Goal: Complete application form

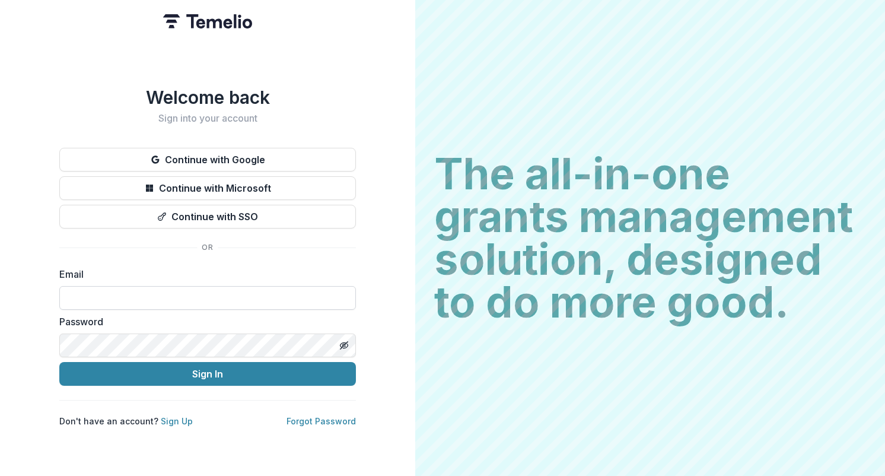
click at [200, 294] on input at bounding box center [207, 298] width 296 height 24
paste input "**********"
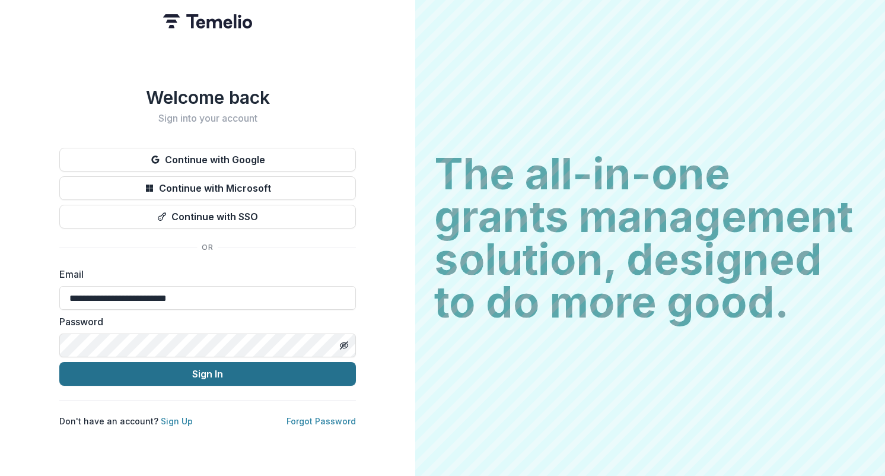
type input "**********"
click at [232, 368] on button "Sign In" at bounding box center [207, 374] width 296 height 24
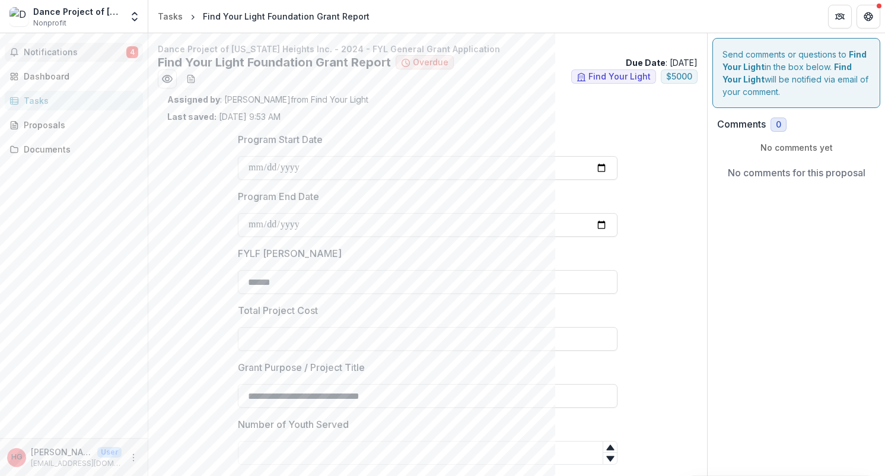
click at [58, 50] on span "Notifications" at bounding box center [75, 52] width 103 height 10
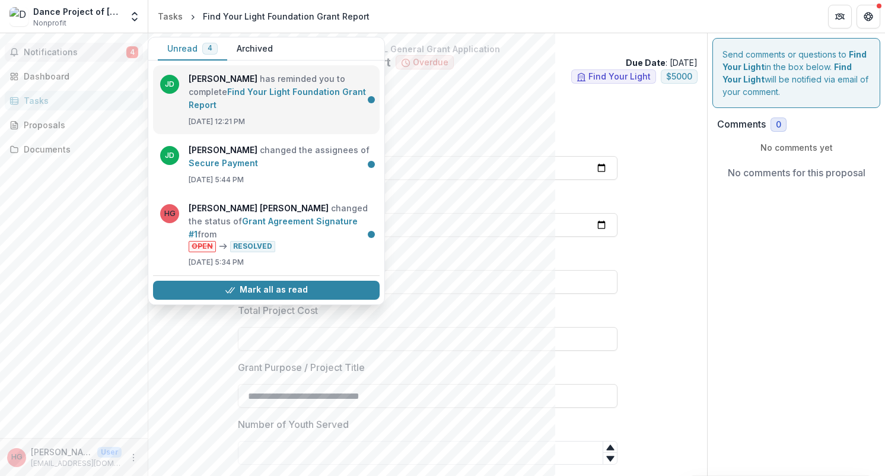
click at [294, 90] on link "Find Your Light Foundation Grant Report" at bounding box center [277, 98] width 177 height 23
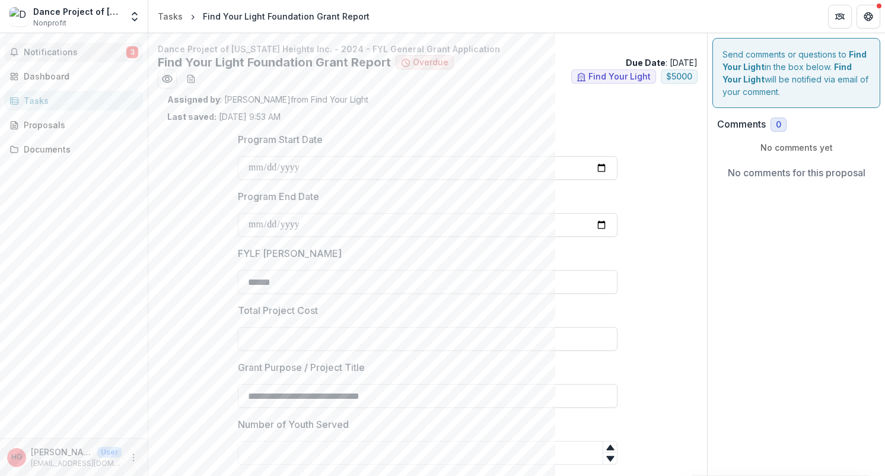
click at [77, 48] on span "Notifications" at bounding box center [75, 52] width 103 height 10
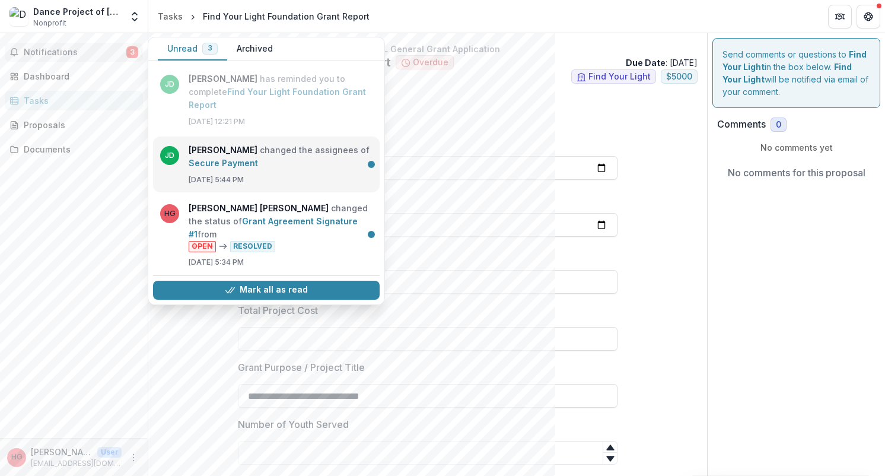
click at [244, 158] on link "Secure Payment" at bounding box center [223, 163] width 69 height 10
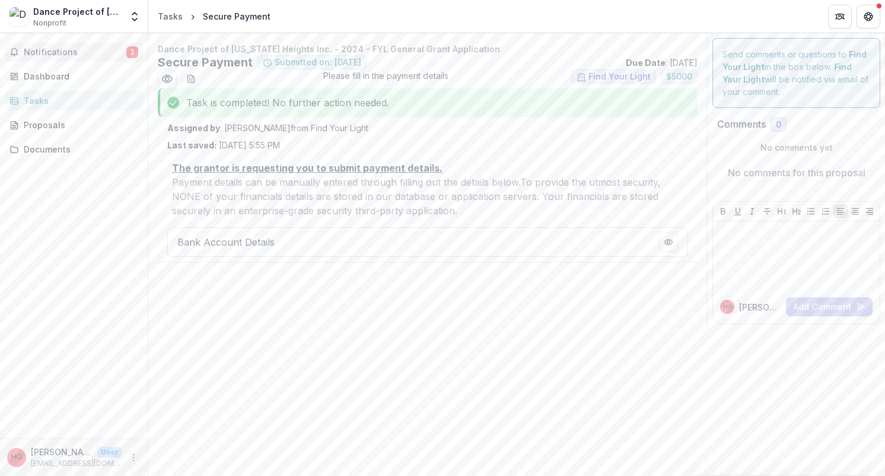
click at [59, 47] on span "Notifications" at bounding box center [75, 52] width 103 height 10
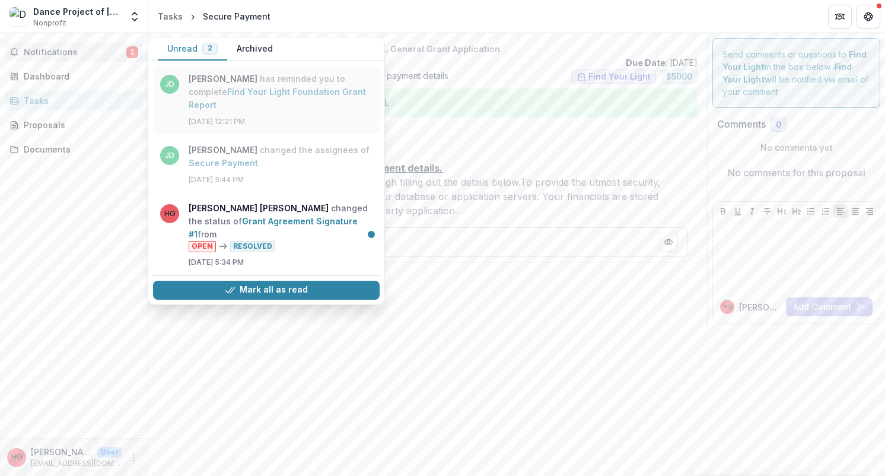
click at [261, 87] on link "Find Your Light Foundation Grant Report" at bounding box center [277, 98] width 177 height 23
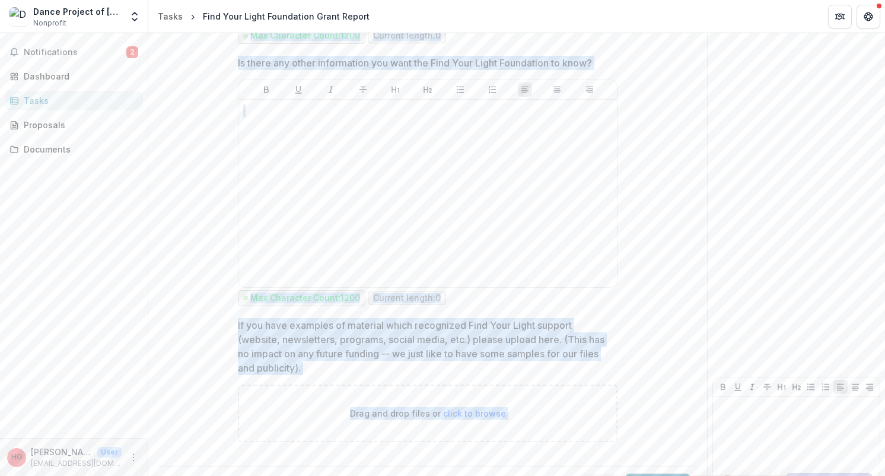
scroll to position [2088, 0]
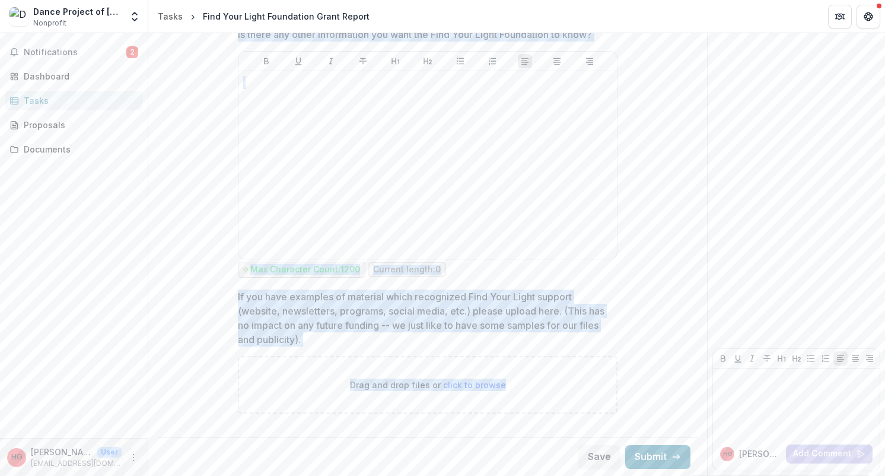
drag, startPoint x: 158, startPoint y: 47, endPoint x: 515, endPoint y: 391, distance: 495.3
copy div "Dance Project of [US_STATE] Heights Inc. - 2024 - FYL General Grant Application…"
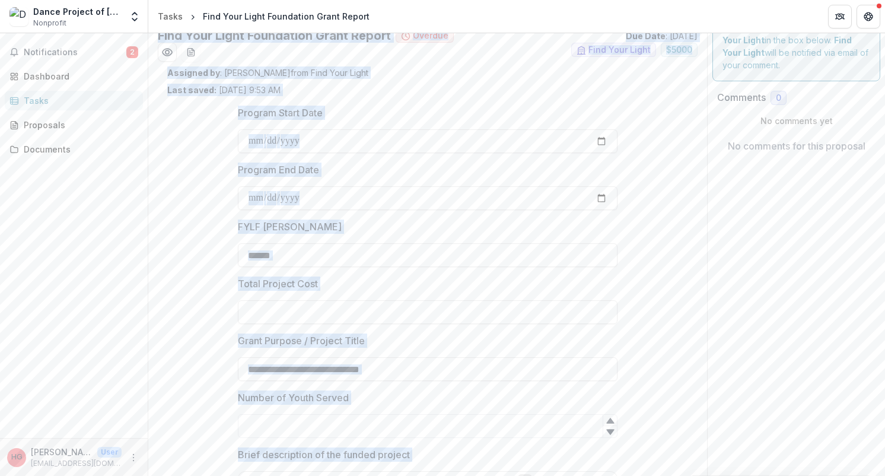
scroll to position [0, 0]
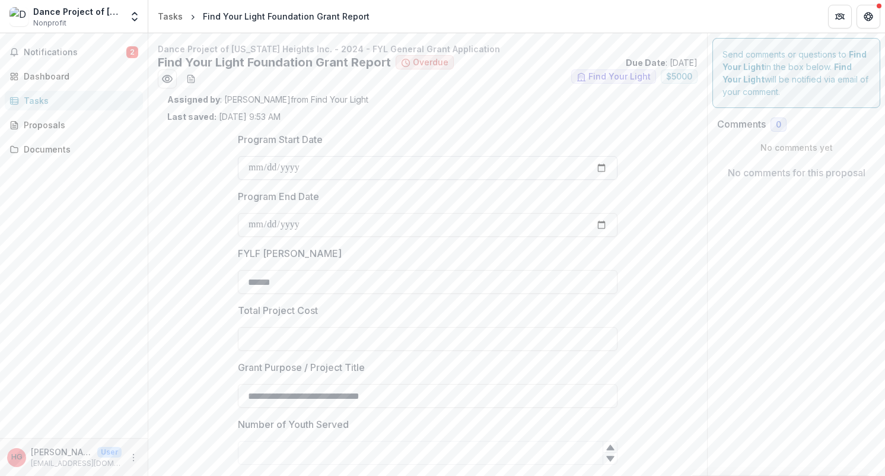
click at [247, 167] on input "**********" at bounding box center [428, 168] width 380 height 24
click at [305, 167] on input "**********" at bounding box center [428, 168] width 380 height 24
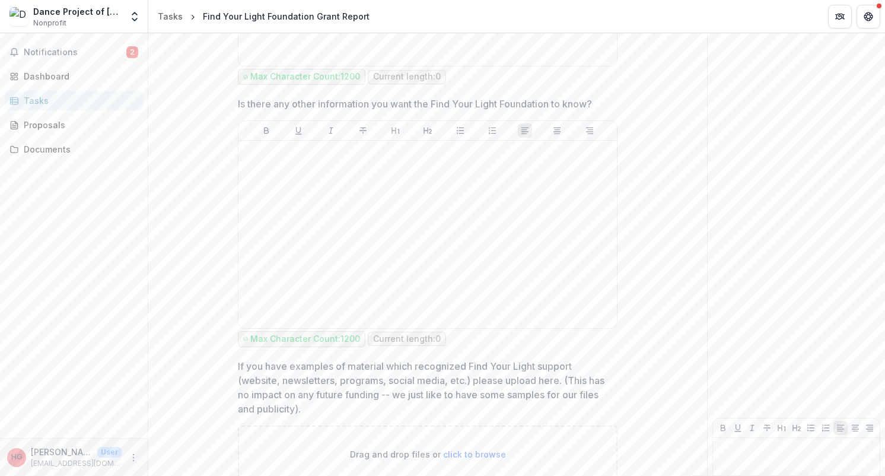
scroll to position [2088, 0]
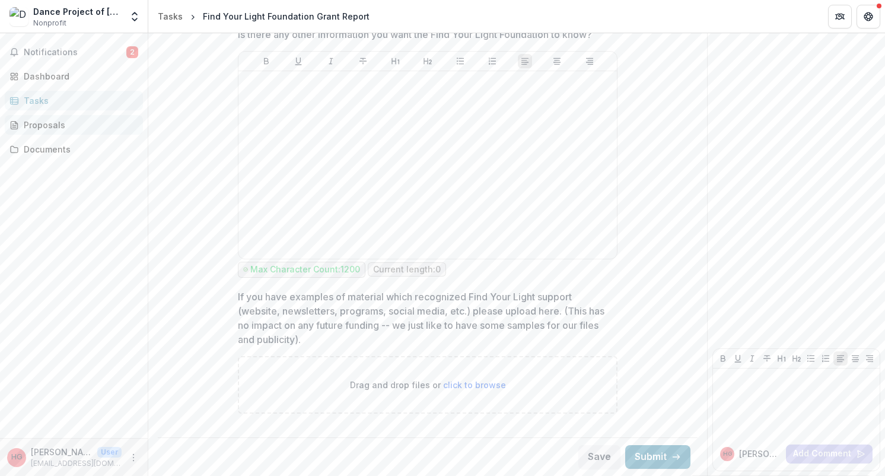
click at [59, 123] on div "Proposals" at bounding box center [79, 125] width 110 height 12
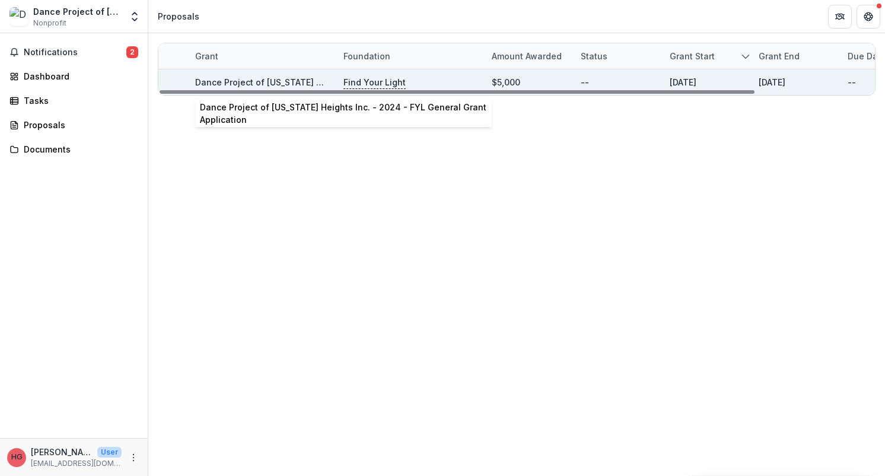
click at [254, 81] on link "Dance Project of [US_STATE] Heights Inc. - 2024 - FYL General Grant Application" at bounding box center [363, 82] width 336 height 10
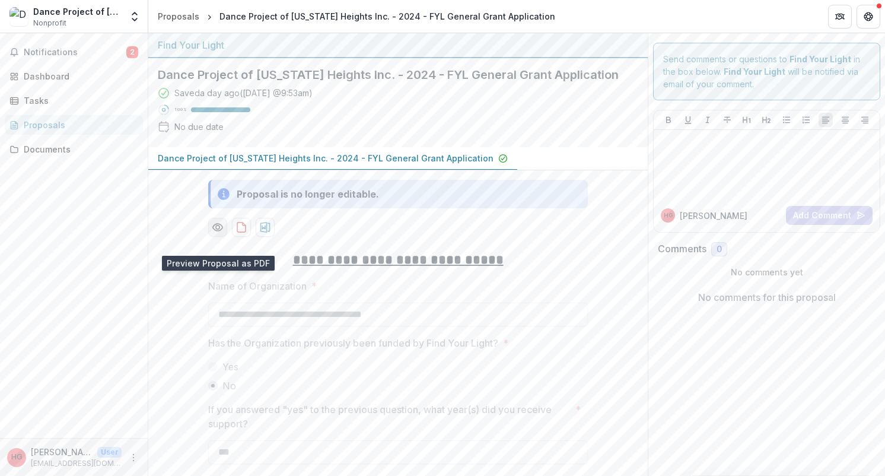
click at [216, 229] on circle "Preview 91143db3-c242-427b-88e3-fdbe867716e6-0.pdf" at bounding box center [218, 227] width 4 height 4
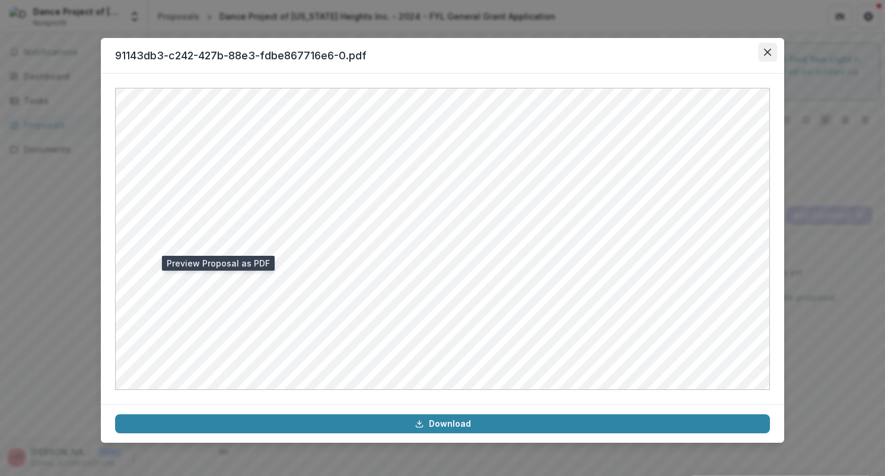
click at [768, 49] on icon "Close" at bounding box center [767, 52] width 7 height 7
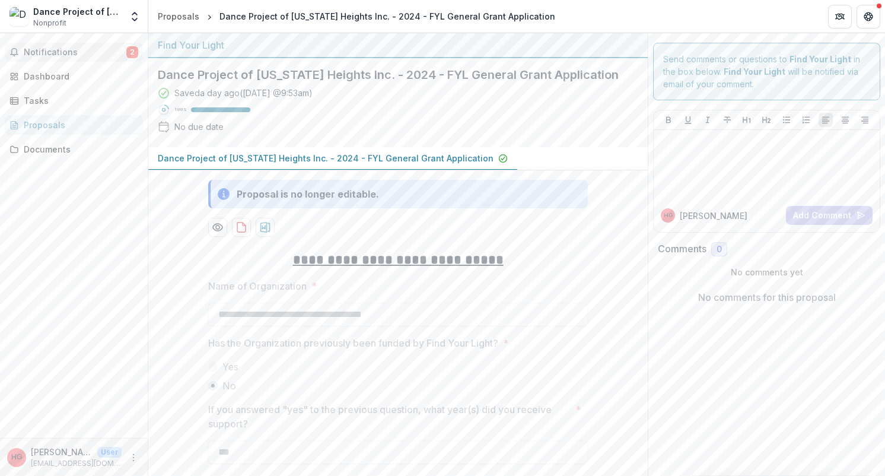
click at [47, 53] on span "Notifications" at bounding box center [75, 52] width 103 height 10
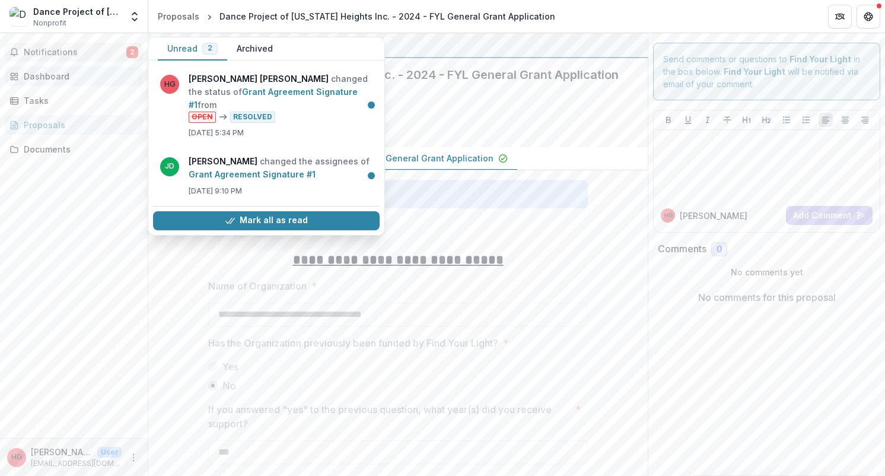
click at [59, 76] on div "Dashboard" at bounding box center [79, 76] width 110 height 12
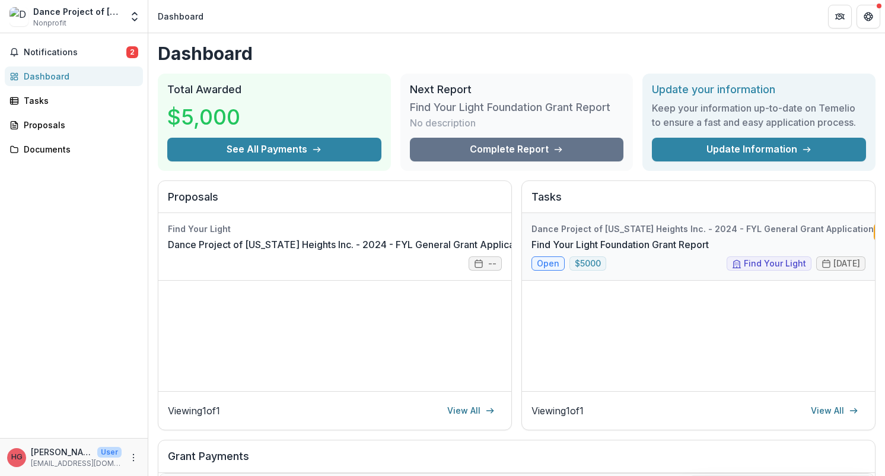
click at [639, 244] on link "Find Your Light Foundation Grant Report" at bounding box center [619, 244] width 177 height 14
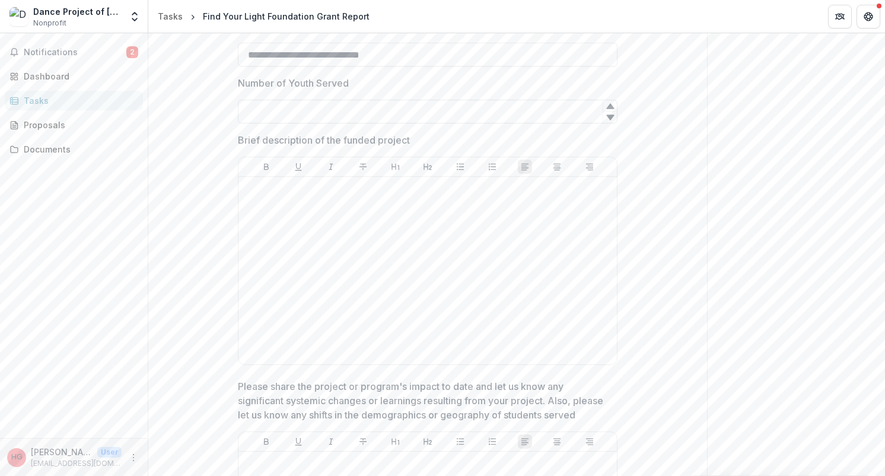
scroll to position [358, 0]
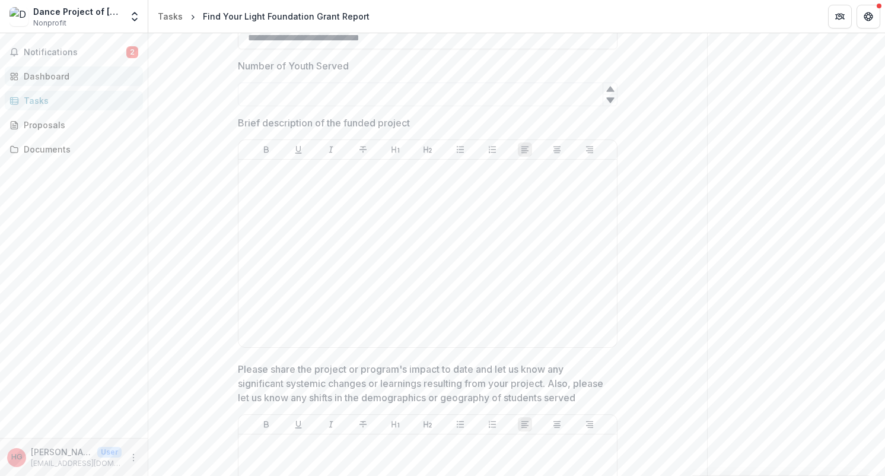
click at [56, 77] on div "Dashboard" at bounding box center [79, 76] width 110 height 12
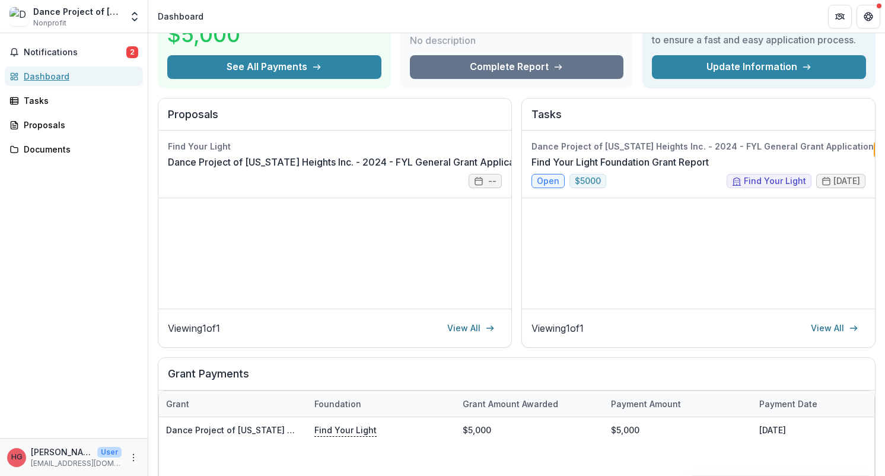
scroll to position [81, 0]
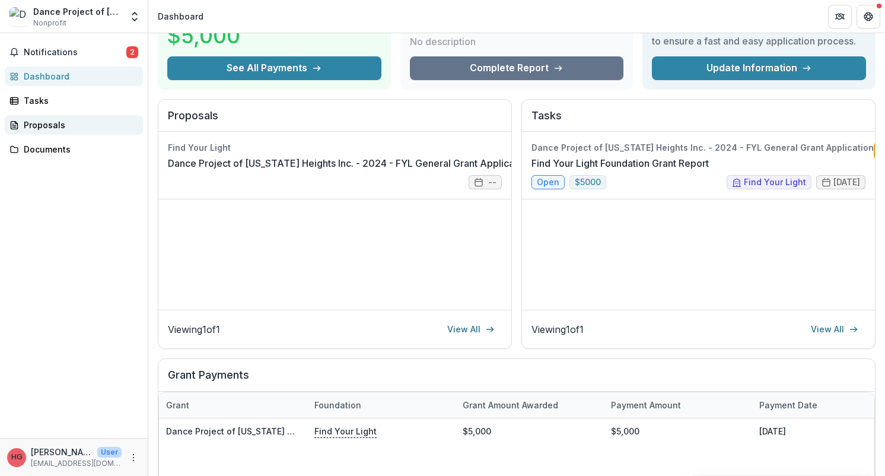
click at [41, 124] on div "Proposals" at bounding box center [79, 125] width 110 height 12
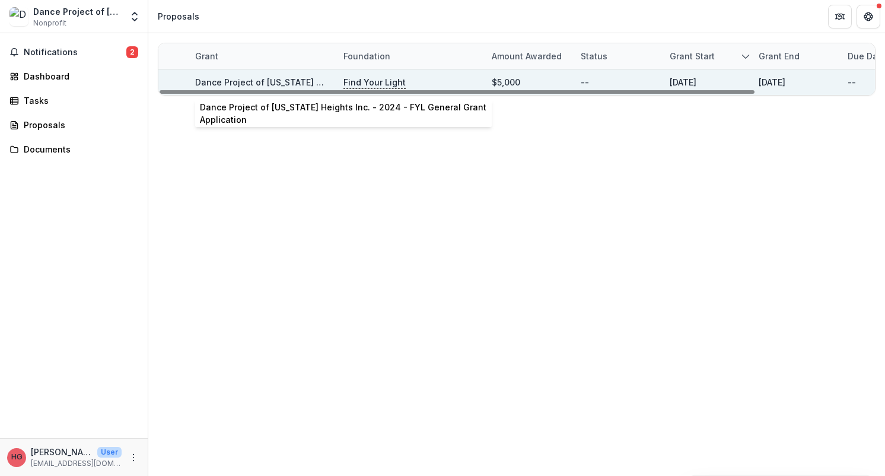
click at [263, 81] on link "Dance Project of [US_STATE] Heights Inc. - 2024 - FYL General Grant Application" at bounding box center [363, 82] width 336 height 10
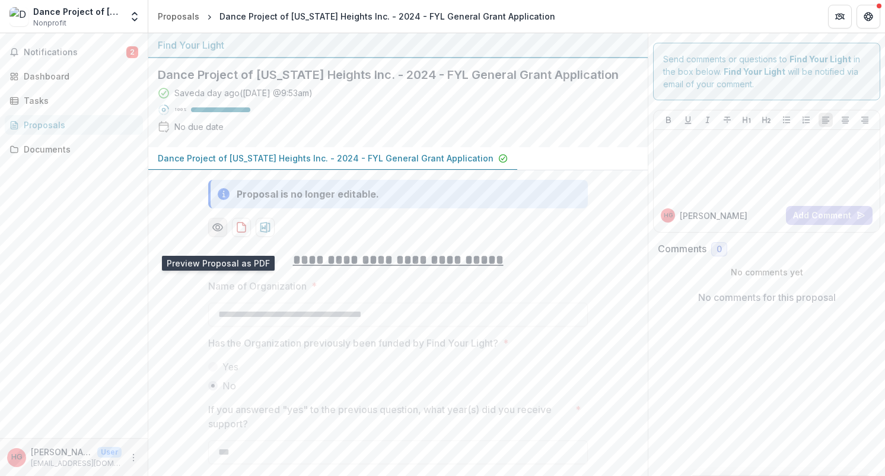
click at [215, 233] on icon "Preview 91143db3-c242-427b-88e3-fdbe867716e6-0.pdf" at bounding box center [218, 227] width 12 height 12
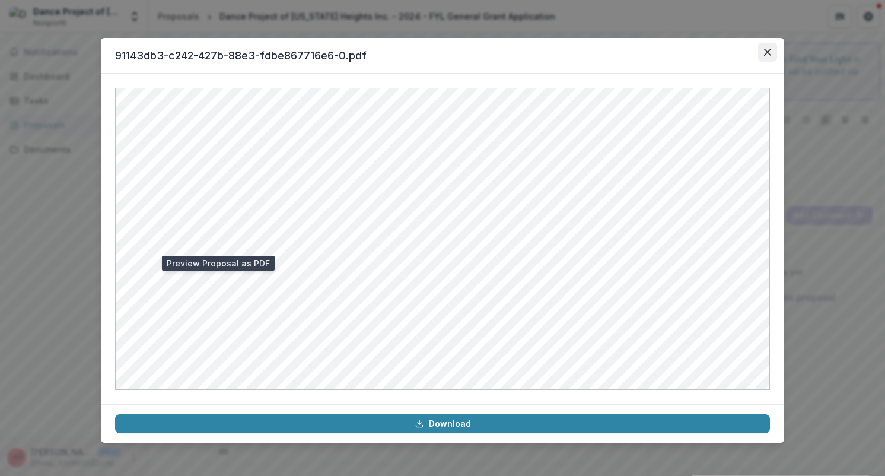
click at [765, 52] on icon "Close" at bounding box center [767, 52] width 7 height 7
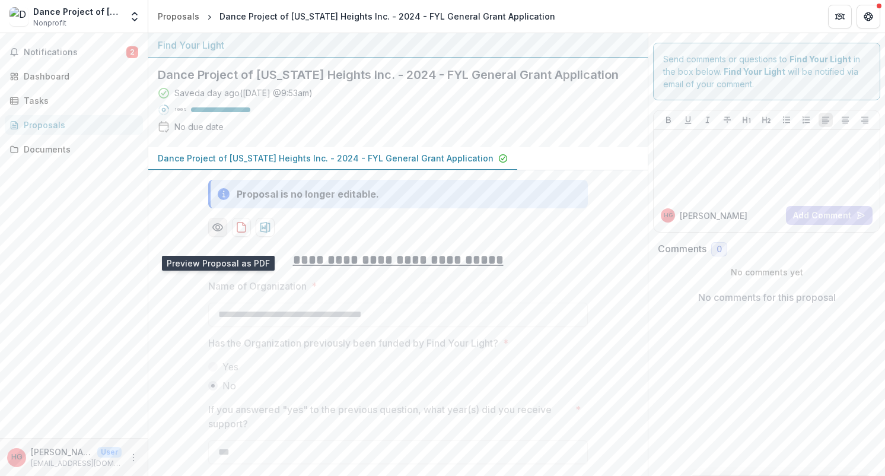
click at [213, 231] on icon "Preview 91143db3-c242-427b-88e3-fdbe867716e6-0.pdf" at bounding box center [217, 227] width 9 height 7
